Goal: Check status: Check status

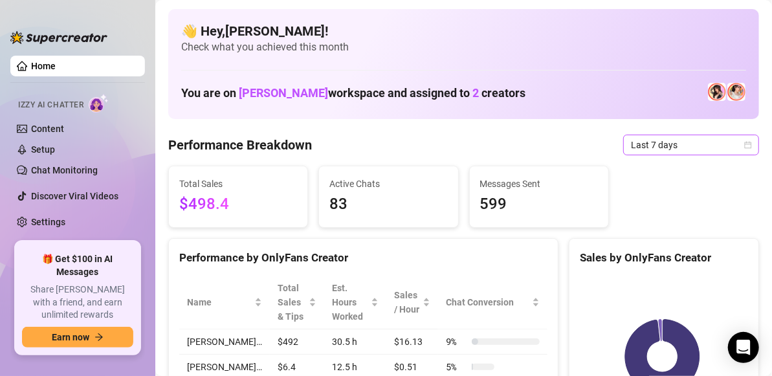
click at [744, 146] on icon "calendar" at bounding box center [748, 145] width 8 height 8
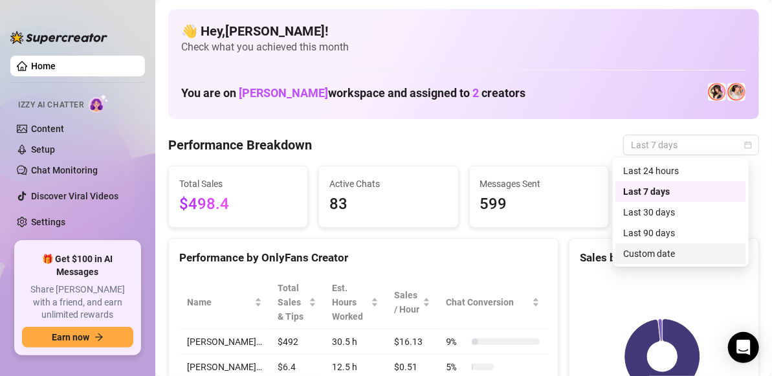
click at [668, 253] on div "Custom date" at bounding box center [680, 254] width 115 height 14
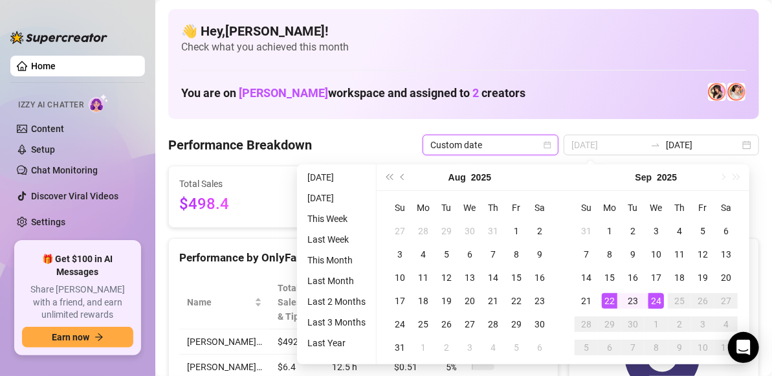
type input "[DATE]"
click at [612, 307] on div "22" at bounding box center [610, 301] width 16 height 16
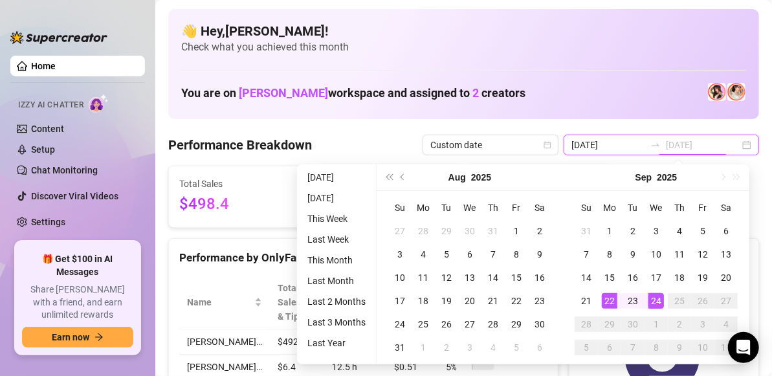
type input "[DATE]"
click at [659, 303] on div "24" at bounding box center [656, 301] width 16 height 16
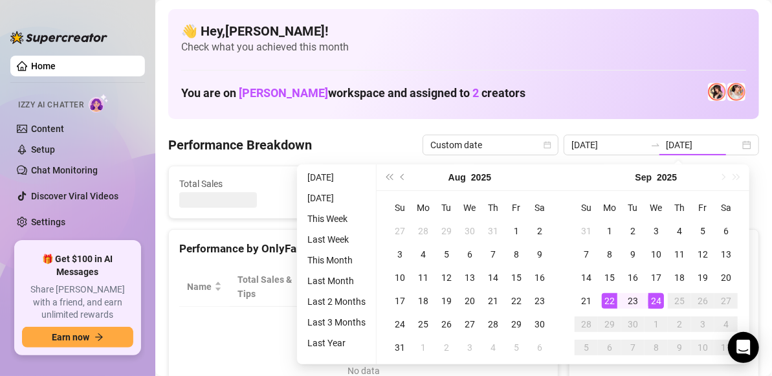
type input "[DATE]"
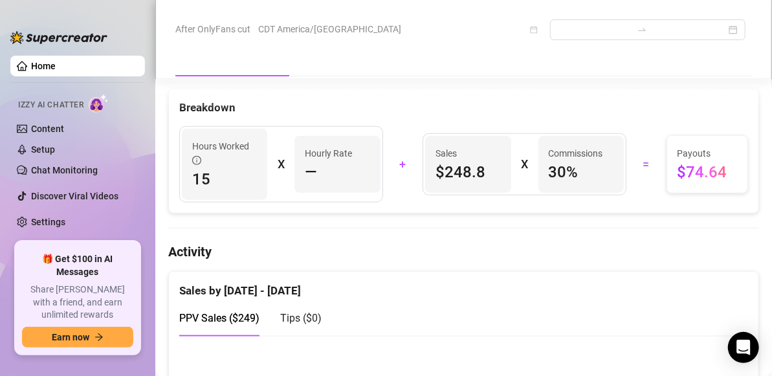
scroll to position [488, 0]
